Goal: Task Accomplishment & Management: Complete application form

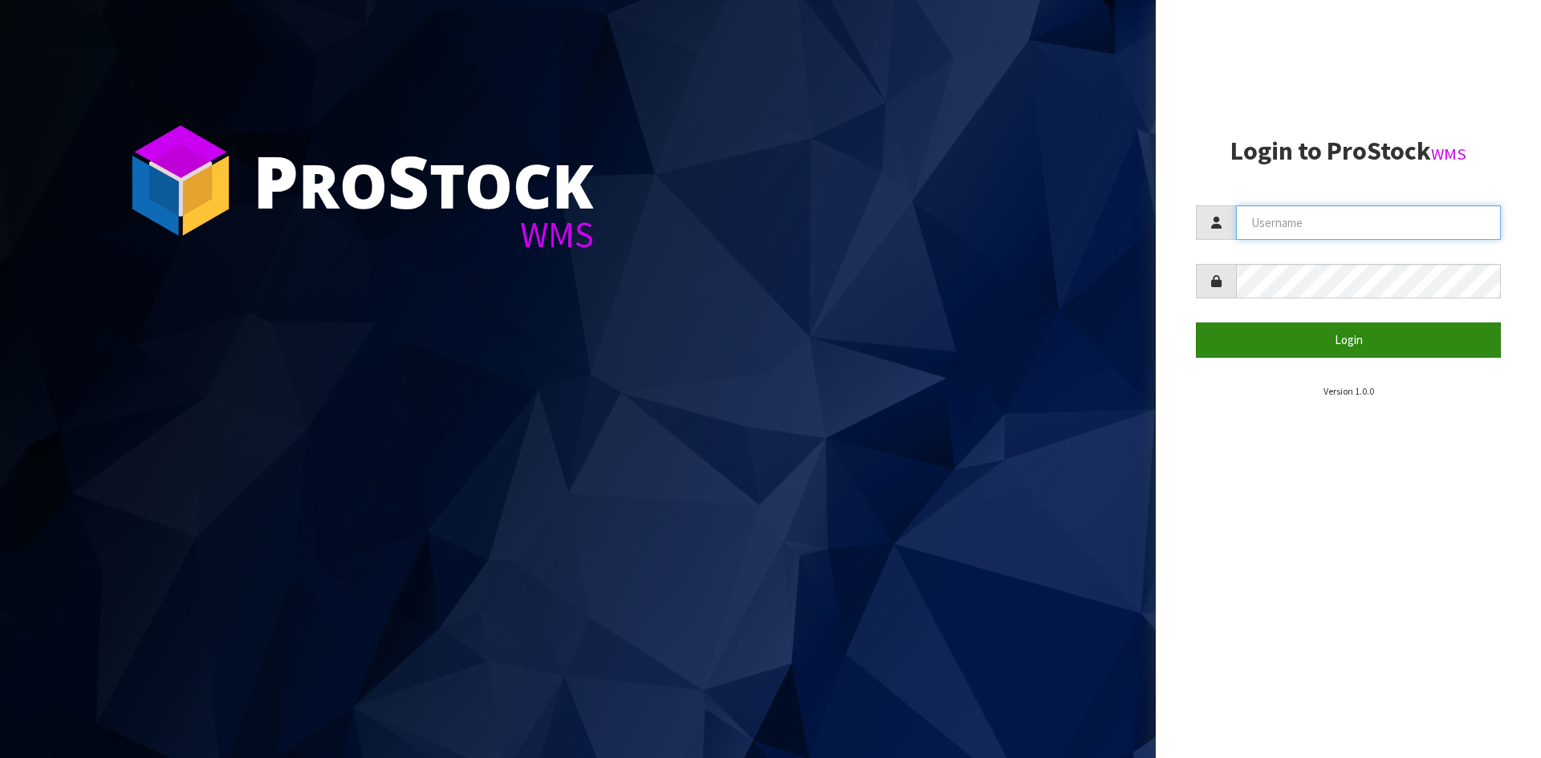
type input "YOURREFORMER"
click at [1301, 343] on button "Login" at bounding box center [1348, 340] width 305 height 35
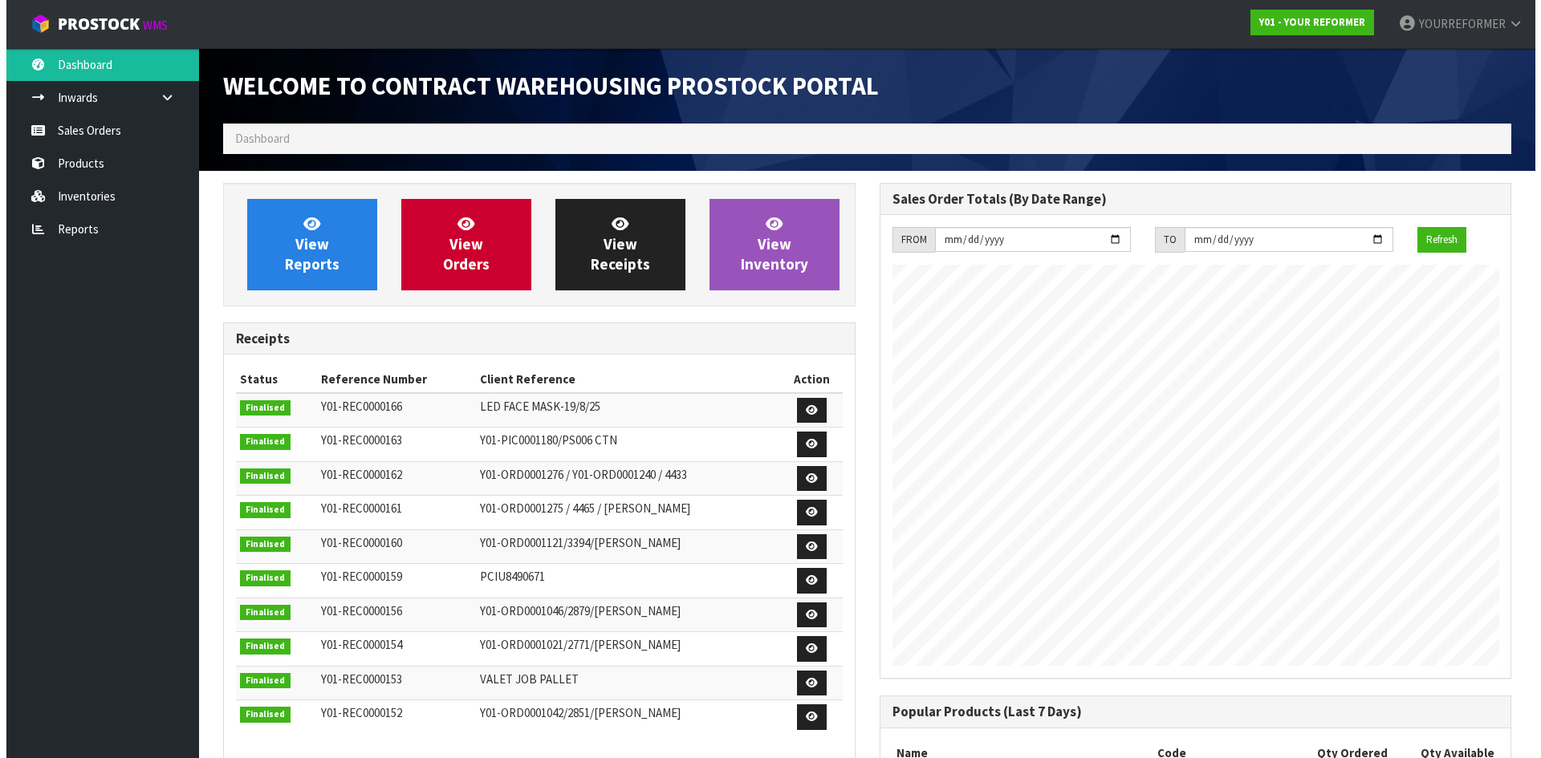
scroll to position [890, 656]
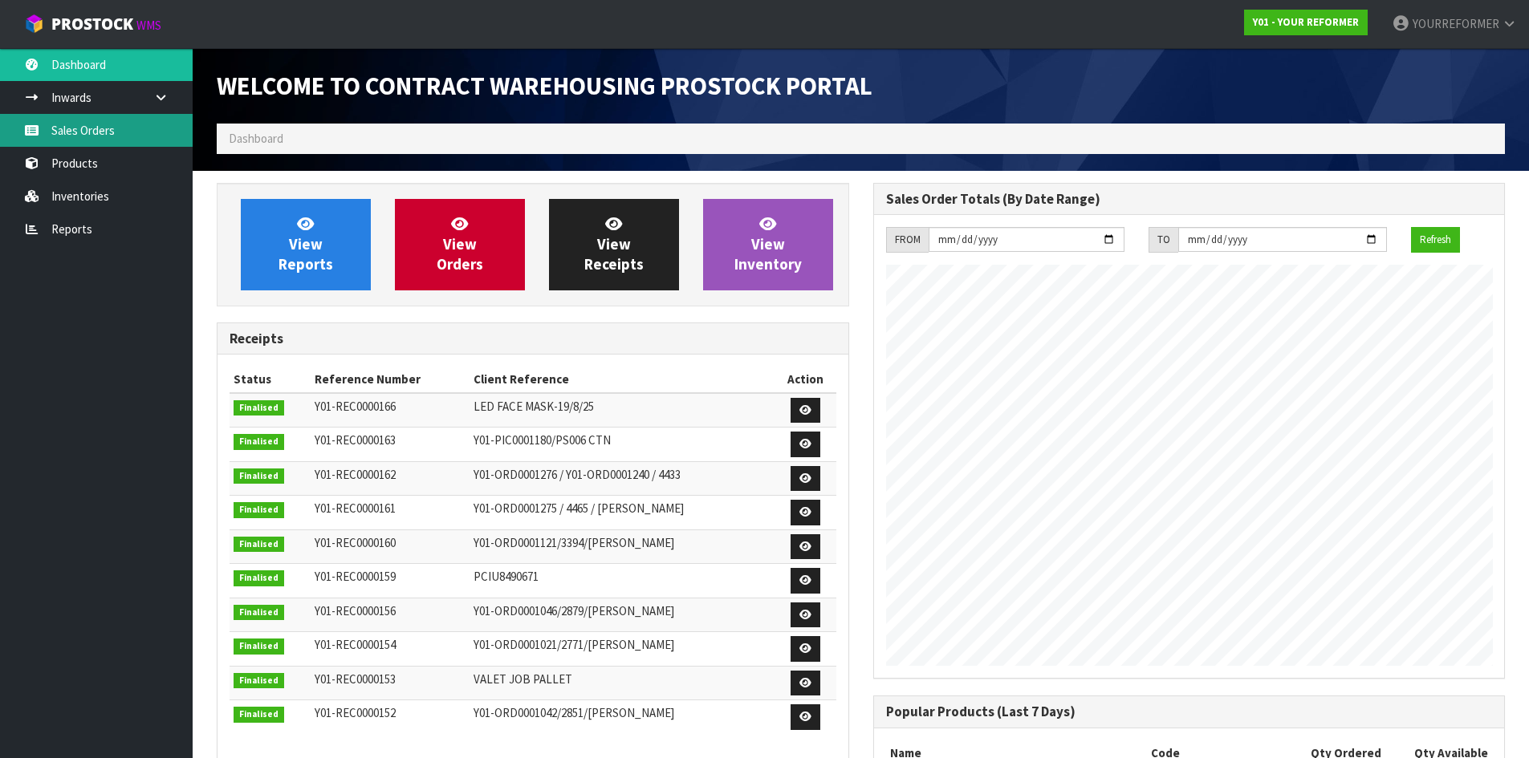
drag, startPoint x: 132, startPoint y: 128, endPoint x: 323, endPoint y: 150, distance: 192.3
click at [132, 128] on link "Sales Orders" at bounding box center [96, 130] width 193 height 33
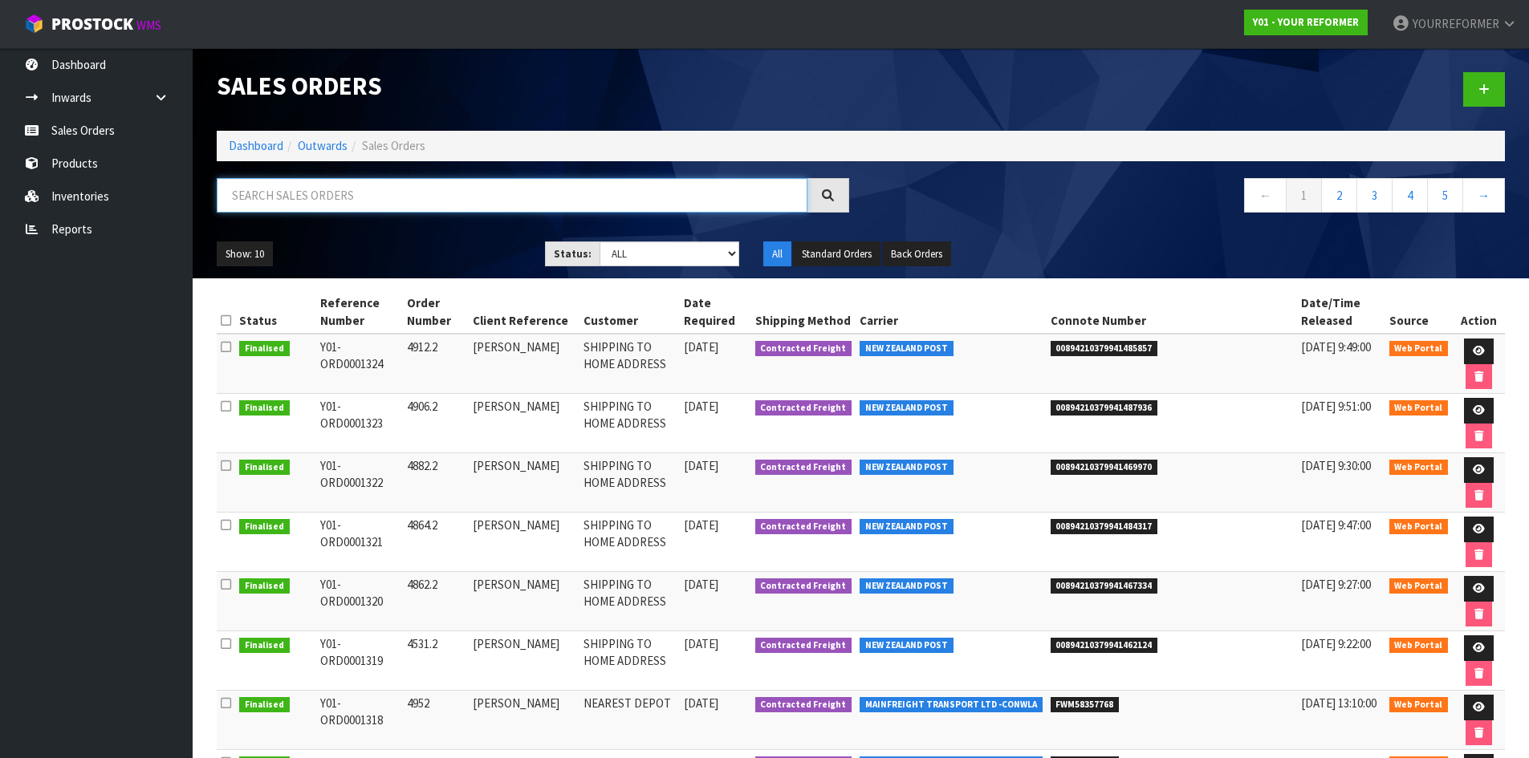
click at [309, 199] on input "text" at bounding box center [512, 195] width 591 height 35
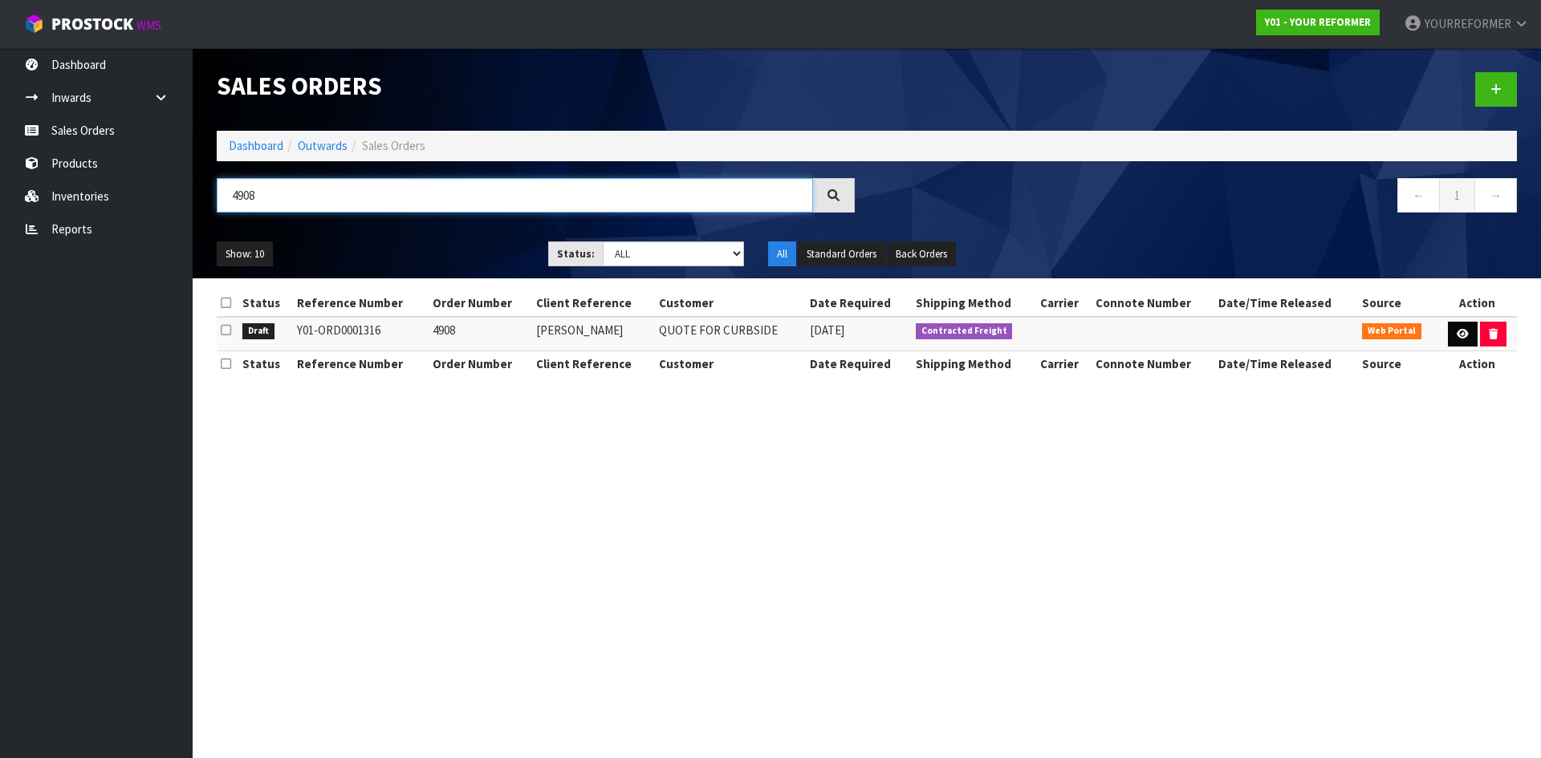
type input "4908"
drag, startPoint x: 1461, startPoint y: 337, endPoint x: 1002, endPoint y: 517, distance: 492.2
click at [1461, 338] on icon at bounding box center [1462, 334] width 12 height 10
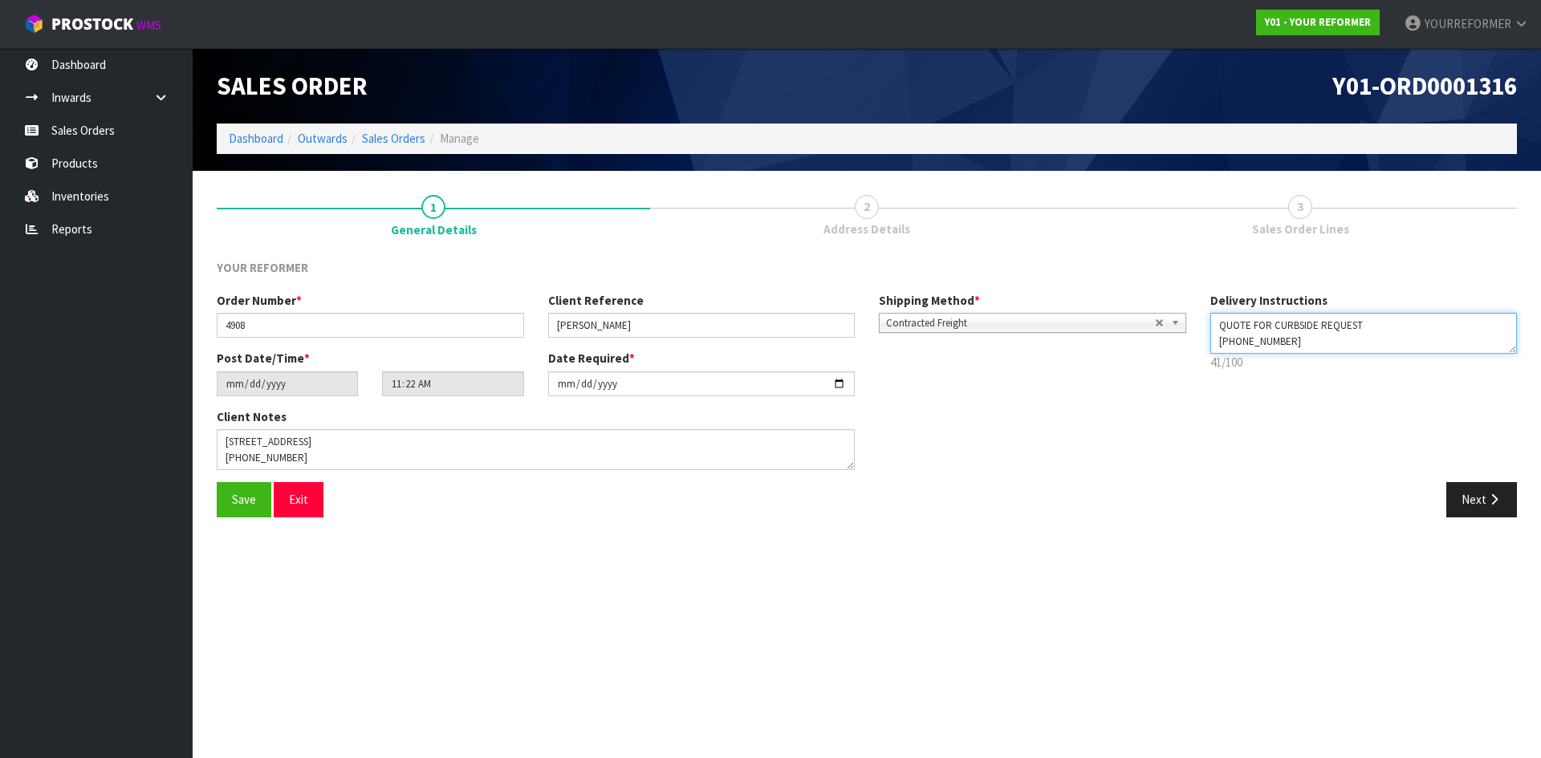
click at [1310, 328] on textarea at bounding box center [1363, 333] width 307 height 41
drag, startPoint x: 1383, startPoint y: 325, endPoint x: 1033, endPoint y: 329, distance: 349.9
click at [1033, 329] on div "Order Number * 4908 Client Reference [PERSON_NAME] Shipping Method * Pickup Con…" at bounding box center [867, 387] width 1324 height 190
type textarea "CURBSIDE [PHONE_NUMBER]"
click at [1470, 501] on button "Next" at bounding box center [1481, 499] width 71 height 35
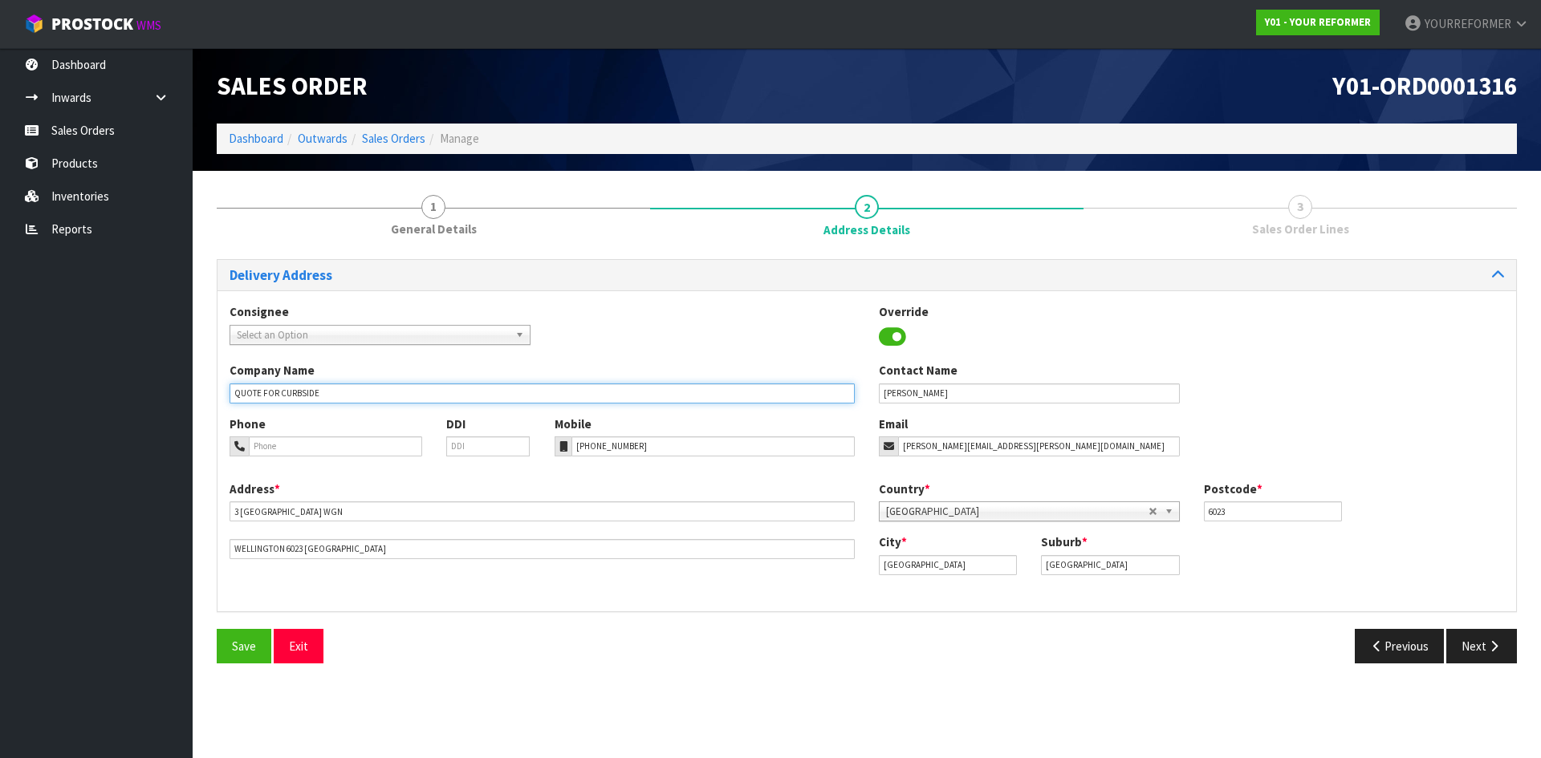
drag, startPoint x: 284, startPoint y: 395, endPoint x: 99, endPoint y: 397, distance: 185.4
click at [103, 397] on body "Toggle navigation ProStock WMS Y01 - YOUR REFORMER YOURREFORMER Logout Dashboar…" at bounding box center [770, 379] width 1541 height 758
type input "CURBSIDE"
click at [1488, 650] on icon "button" at bounding box center [1493, 646] width 15 height 12
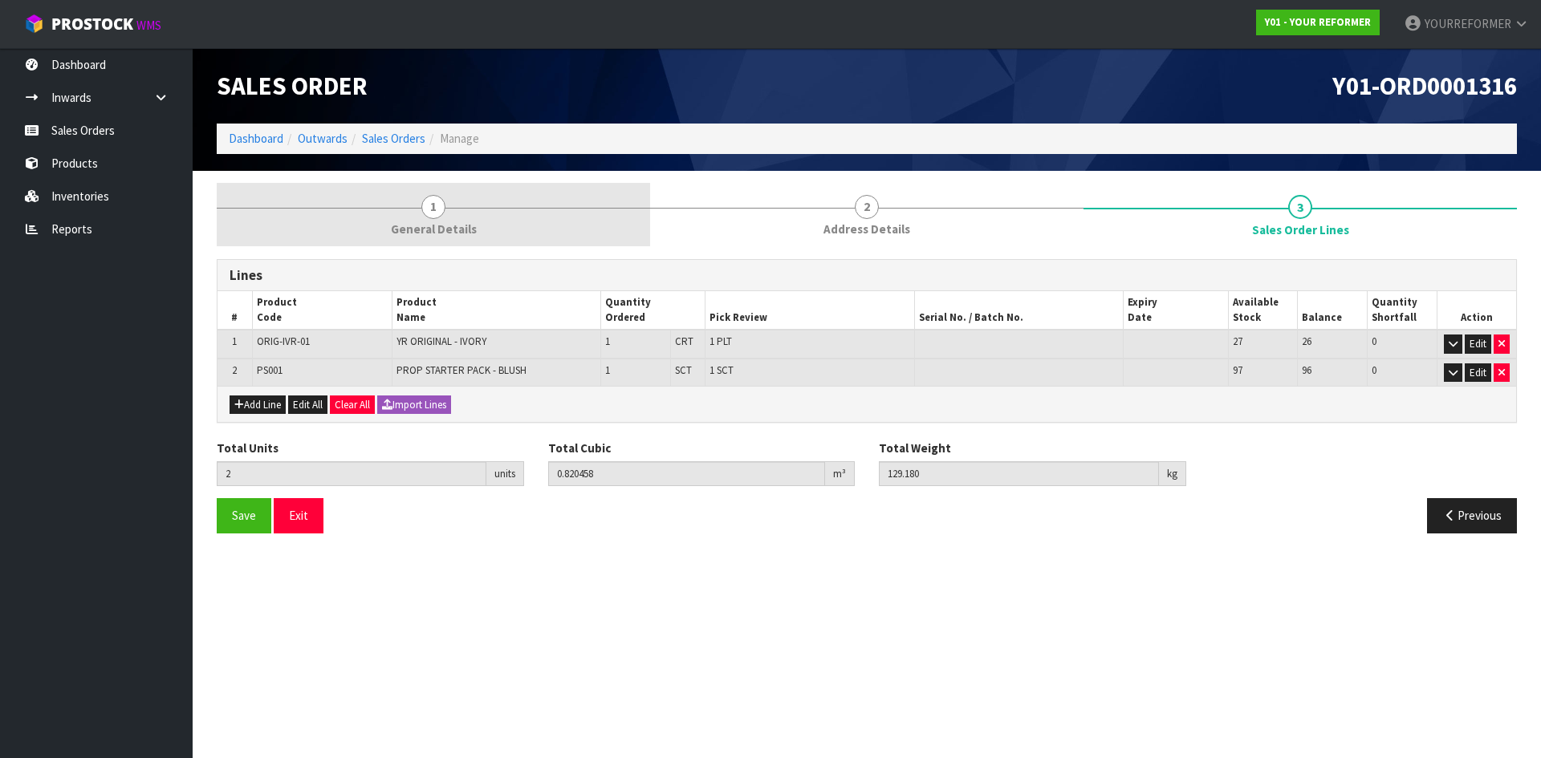
click at [470, 206] on link "1 General Details" at bounding box center [433, 214] width 433 height 63
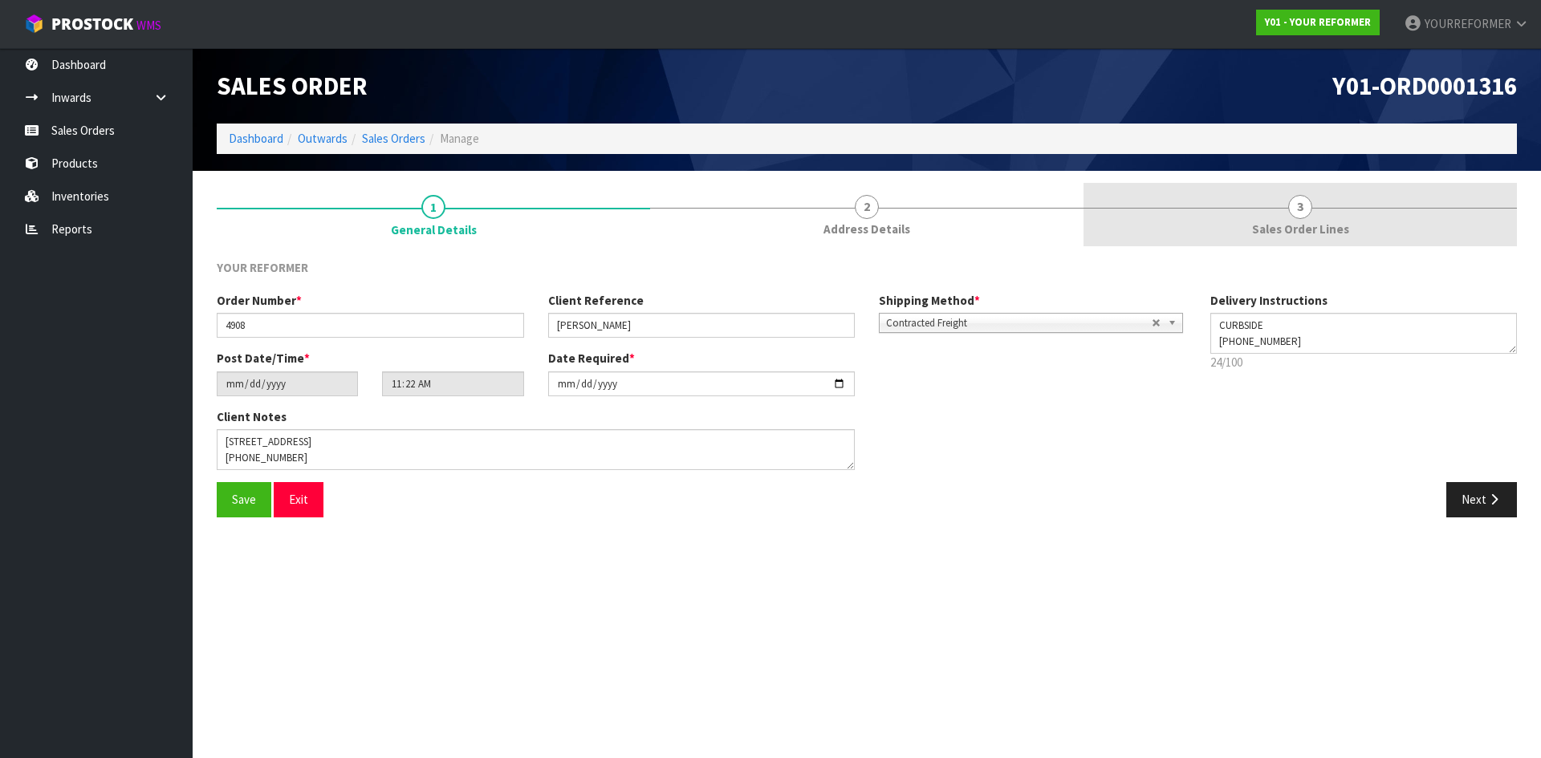
click at [1307, 209] on span "3" at bounding box center [1300, 207] width 24 height 24
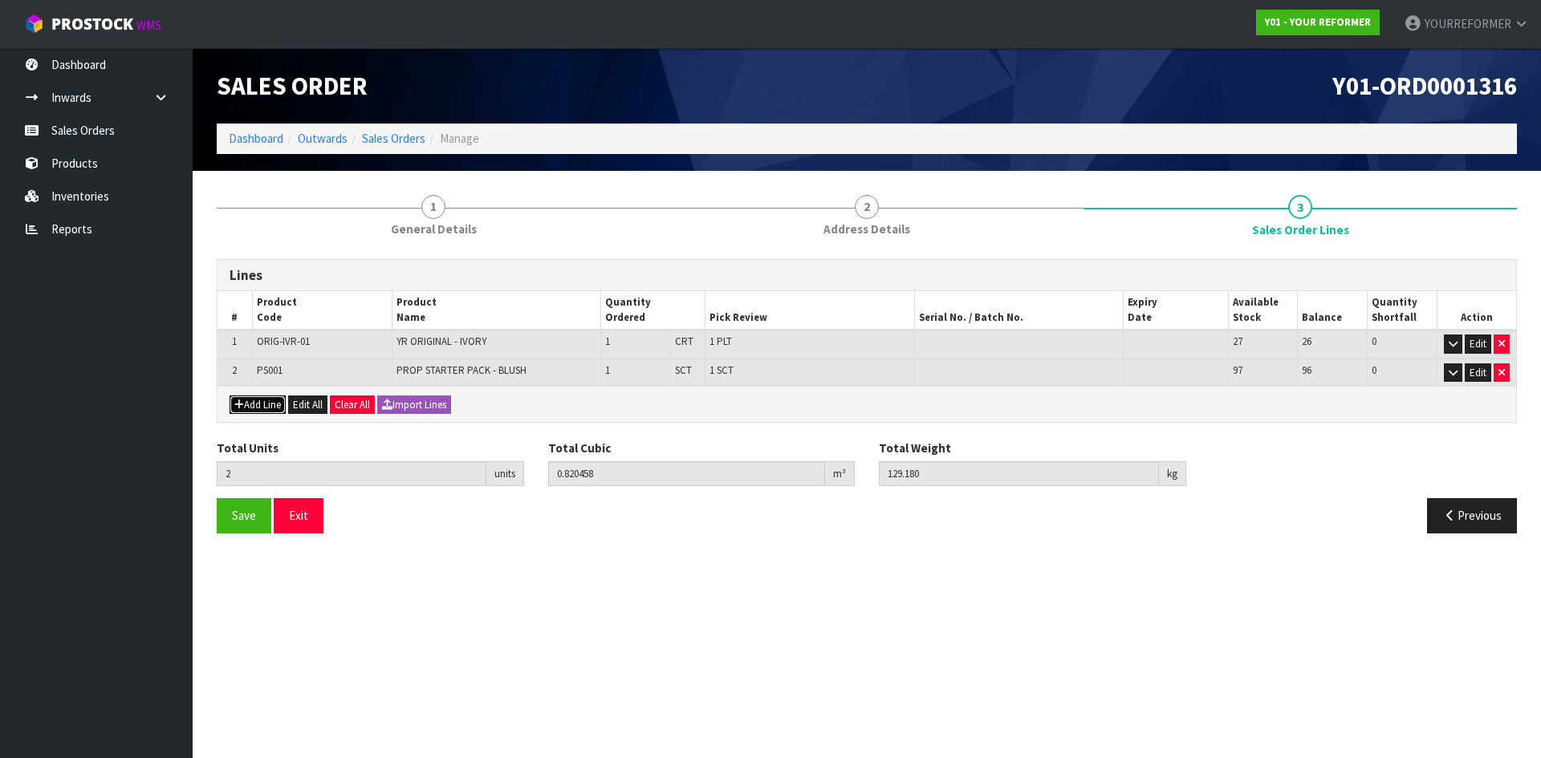
click at [270, 405] on button "Add Line" at bounding box center [258, 405] width 56 height 19
type input "0"
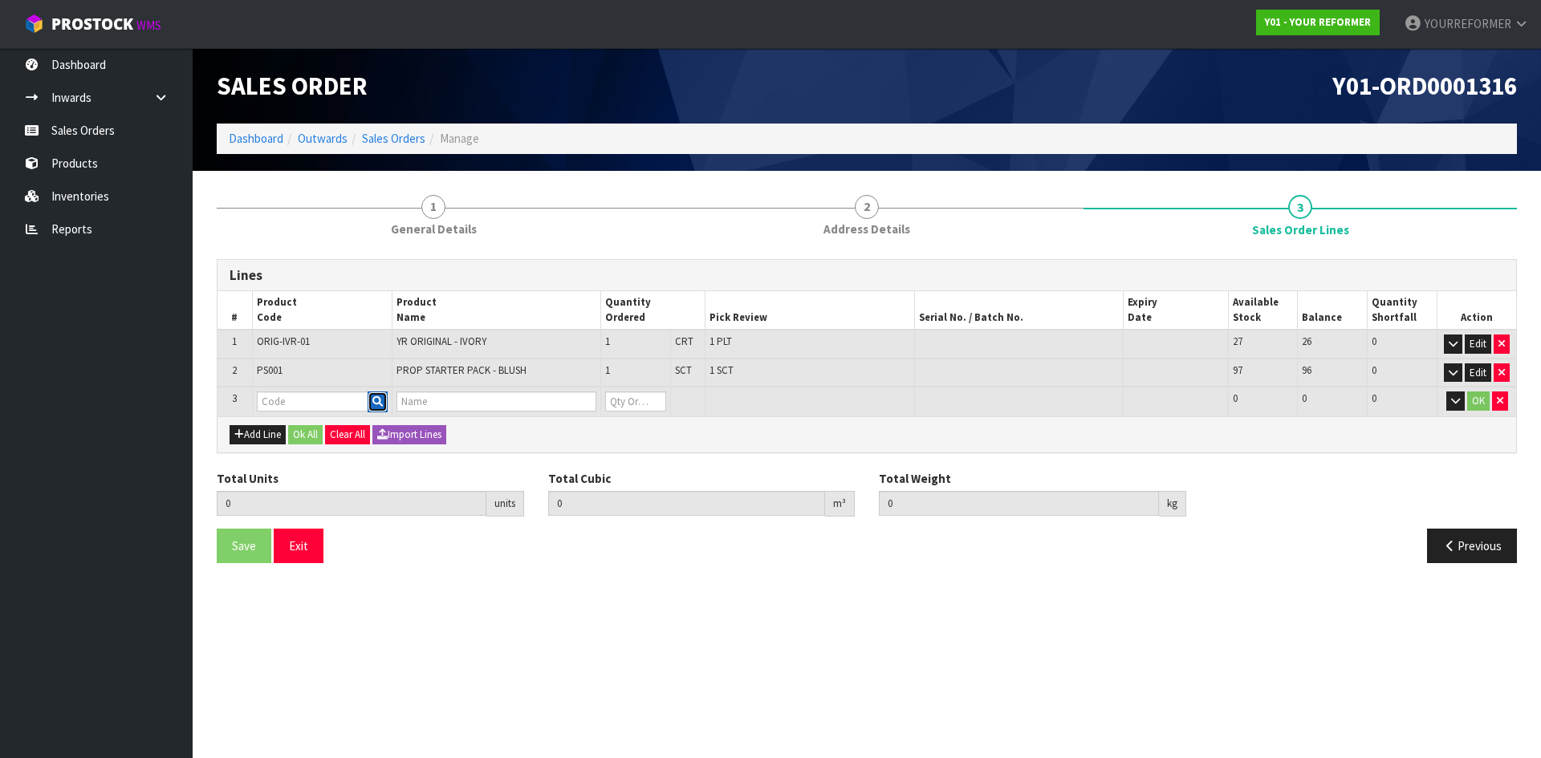
click at [373, 403] on icon "button" at bounding box center [377, 401] width 10 height 10
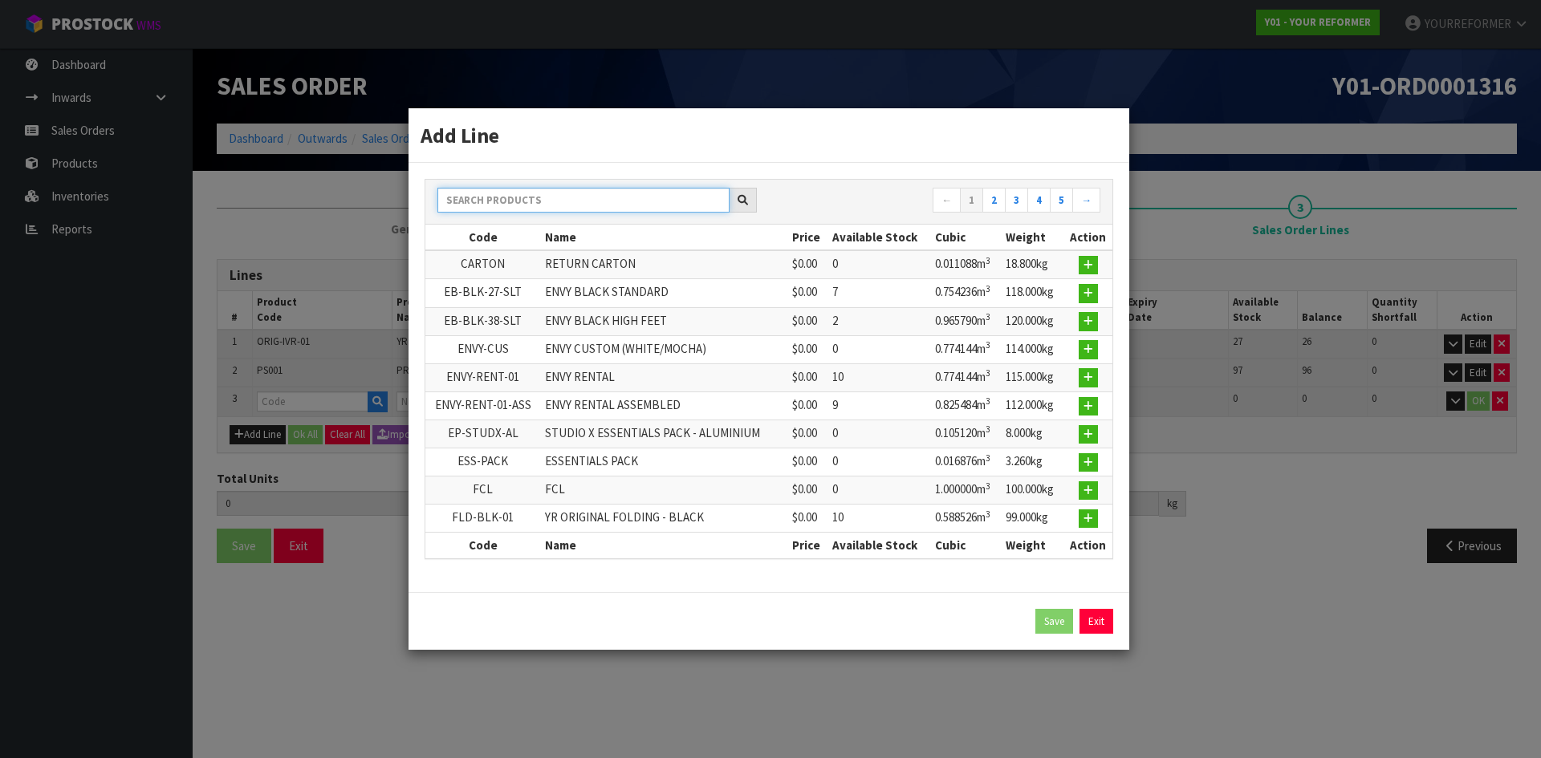
click at [481, 208] on input "text" at bounding box center [583, 200] width 292 height 25
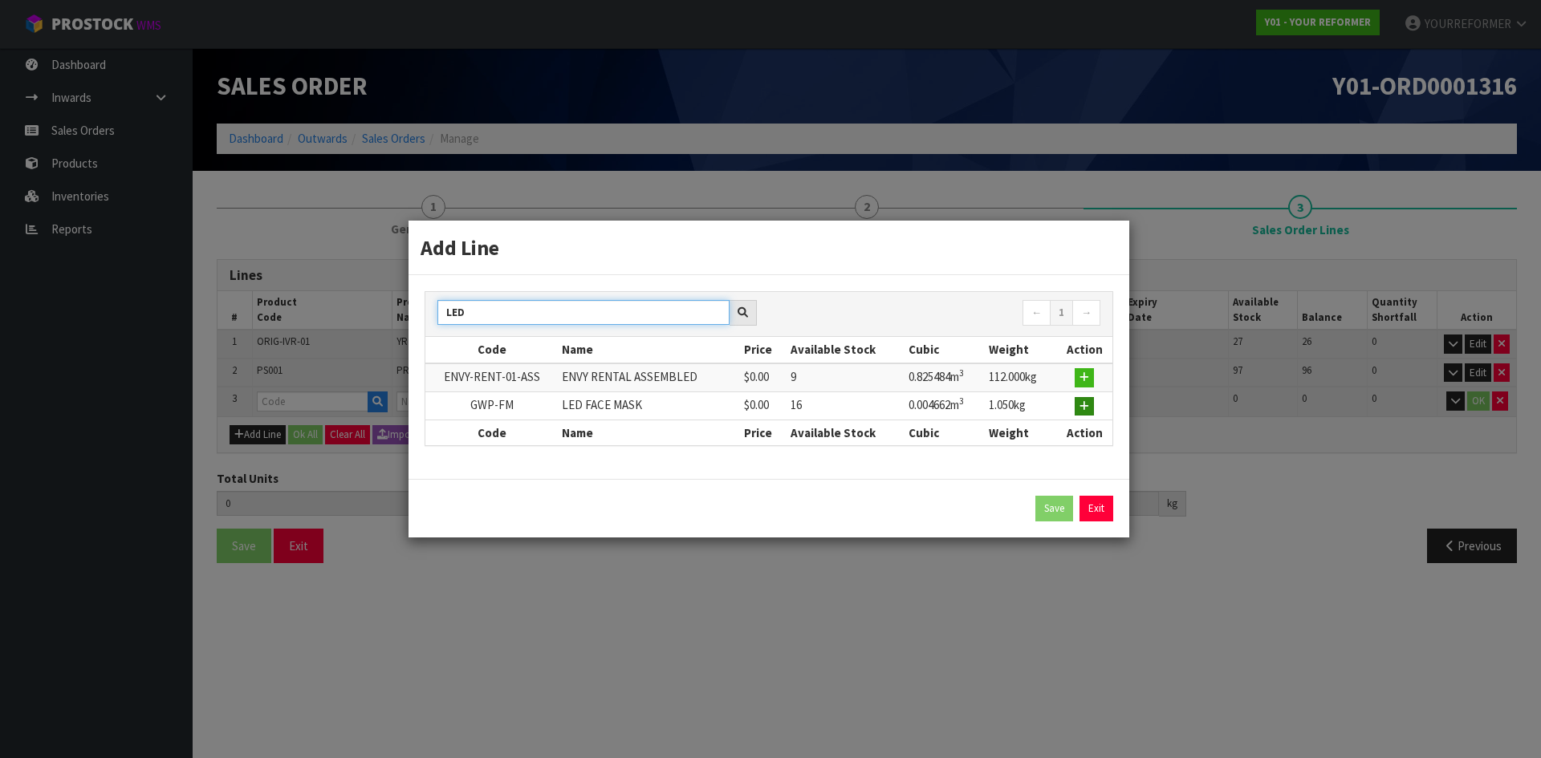
type input "LED"
drag, startPoint x: 1092, startPoint y: 408, endPoint x: 921, endPoint y: 421, distance: 171.5
click at [1092, 407] on button "button" at bounding box center [1084, 406] width 19 height 19
type input "2"
type input "0.820458"
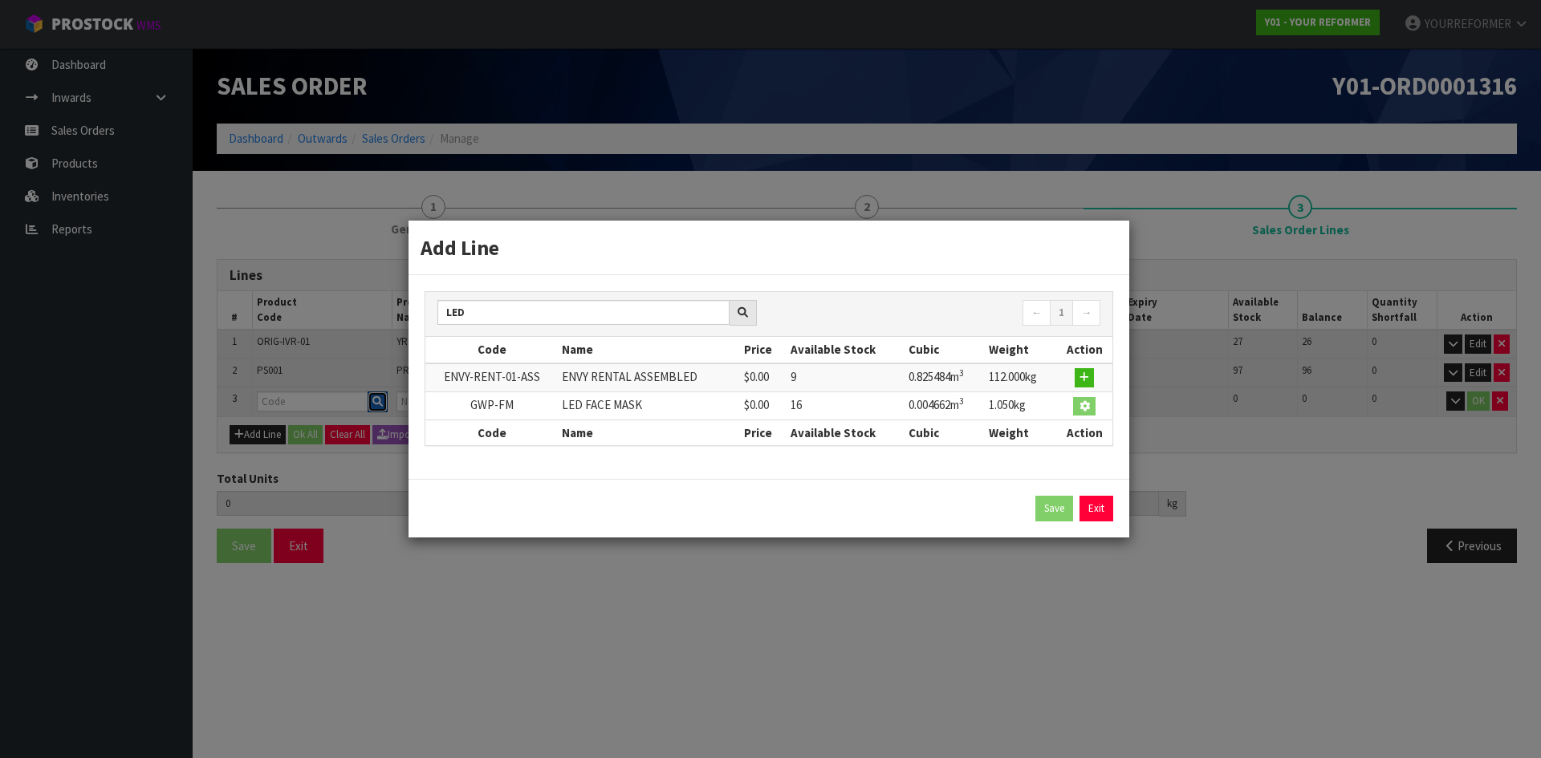
type input "129.18"
type input "GWP-FM"
type input "LED FACE MASK"
type input "0"
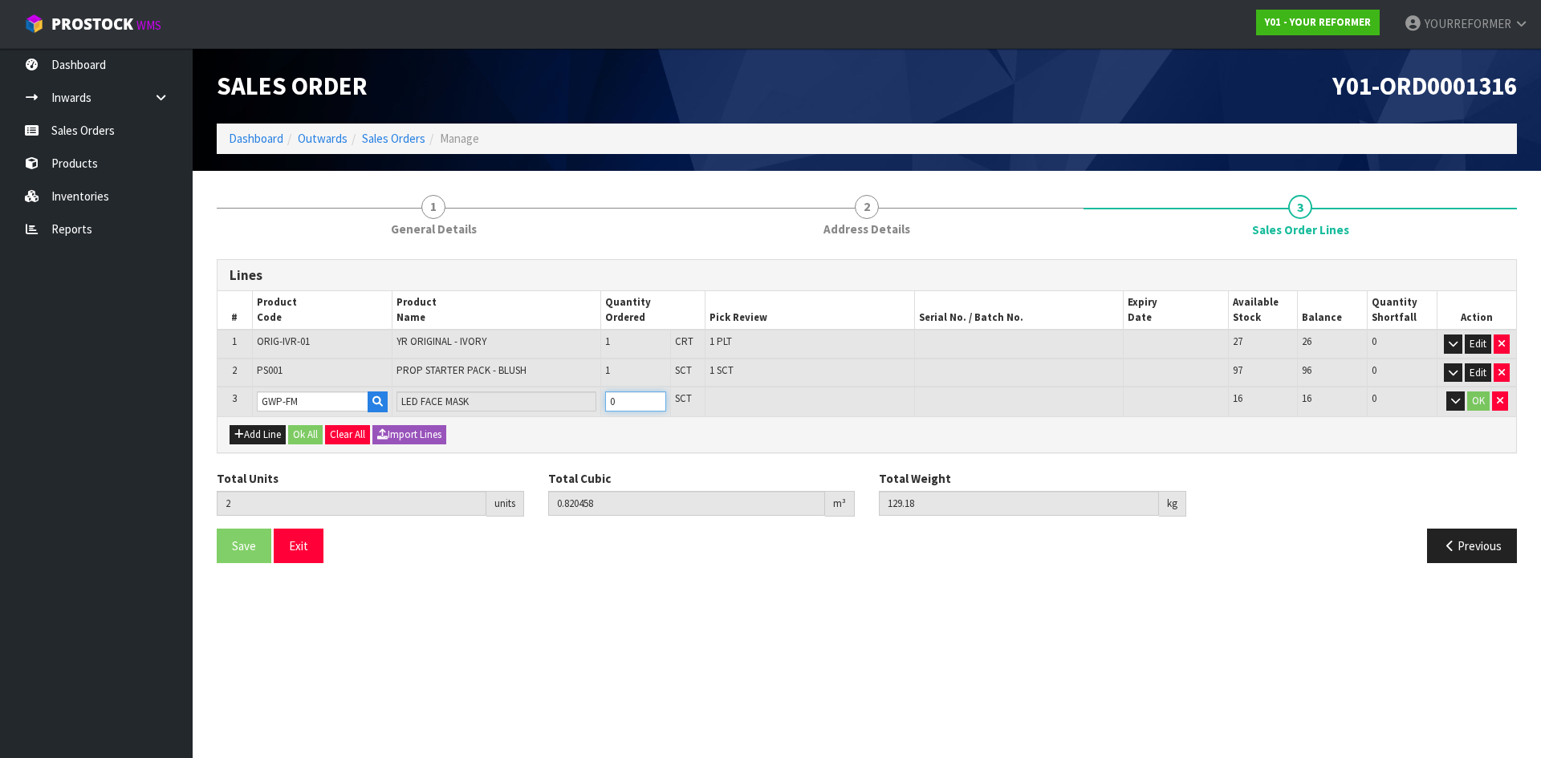
type input "3"
type input "0.82512"
type input "130.23"
type input "1"
click at [653, 399] on input "1" at bounding box center [635, 402] width 61 height 20
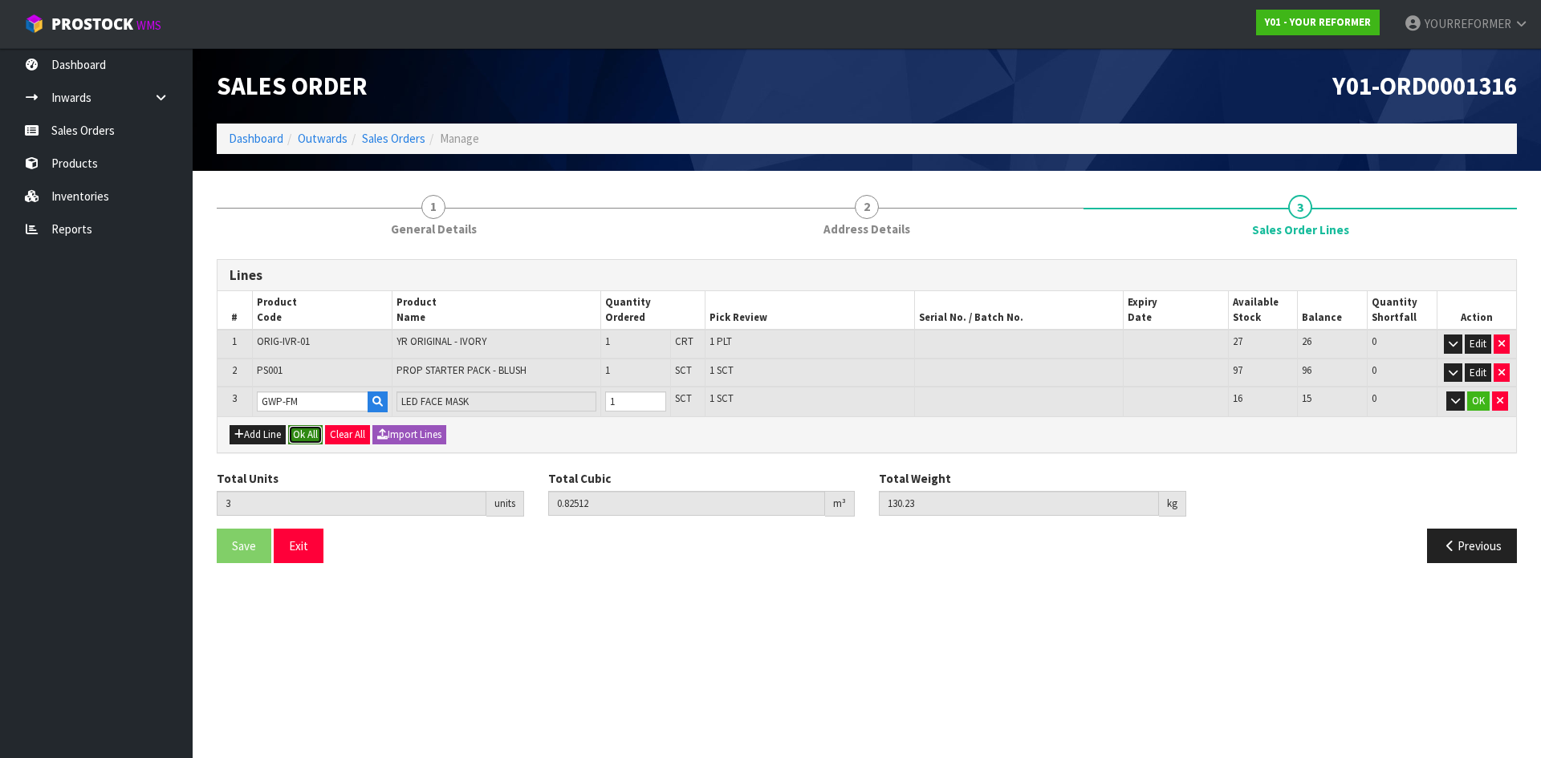
click at [314, 438] on button "Ok All" at bounding box center [305, 434] width 35 height 19
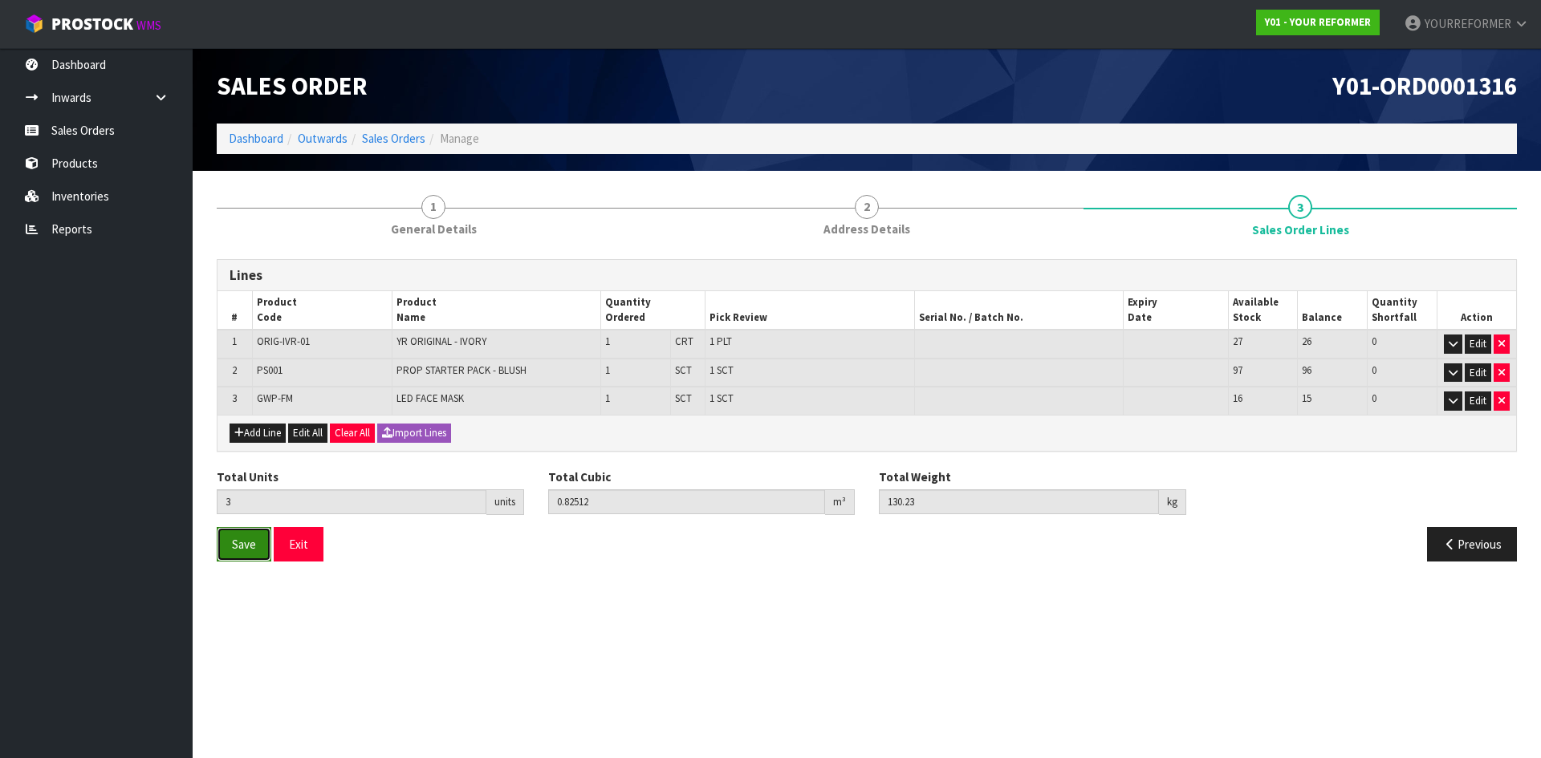
click at [232, 552] on button "Save" at bounding box center [244, 544] width 55 height 35
